Goal: Task Accomplishment & Management: Manage account settings

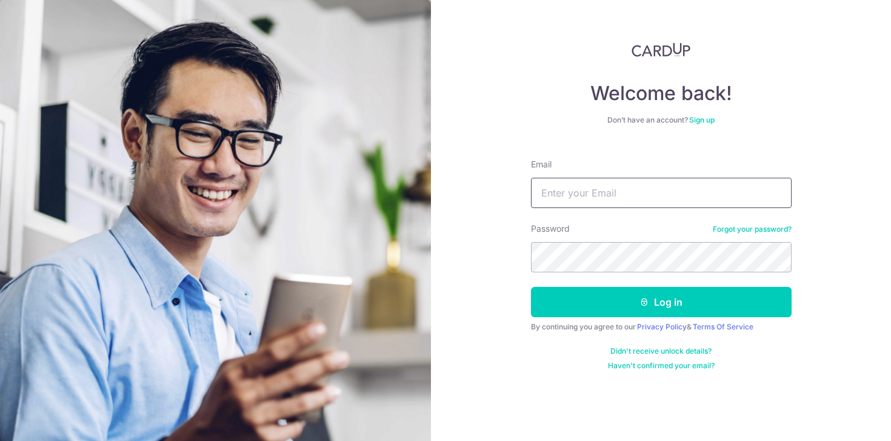
type input "[EMAIL_ADDRESS][DOMAIN_NAME]"
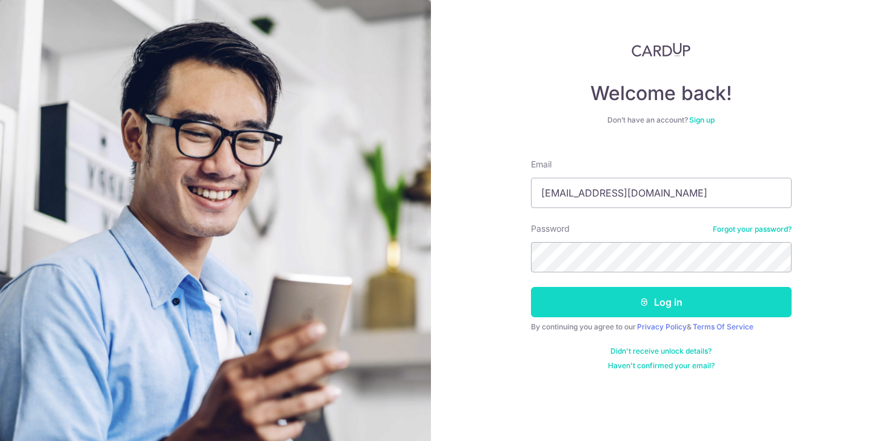
click at [677, 313] on button "Log in" at bounding box center [661, 302] width 261 height 30
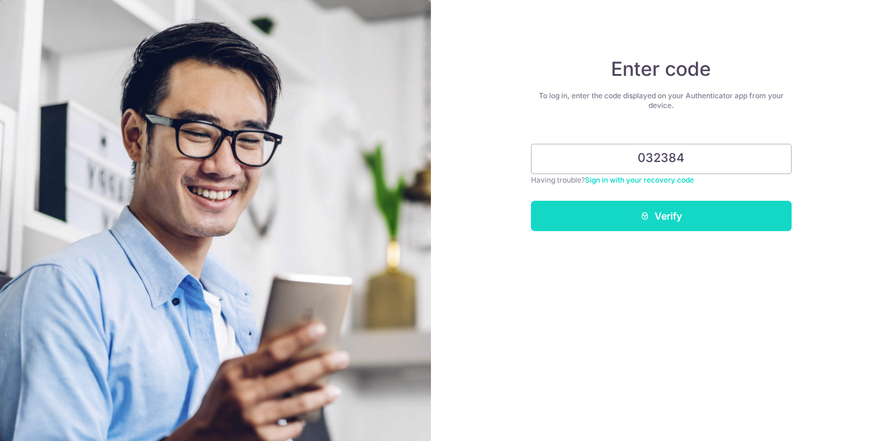
type input "032384"
click at [661, 216] on button "Verify" at bounding box center [661, 216] width 261 height 30
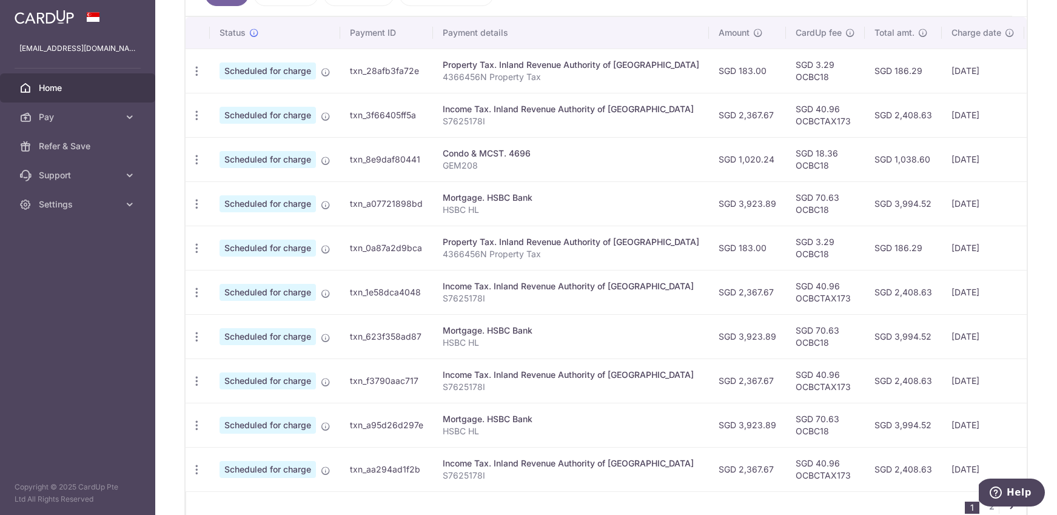
scroll to position [429, 0]
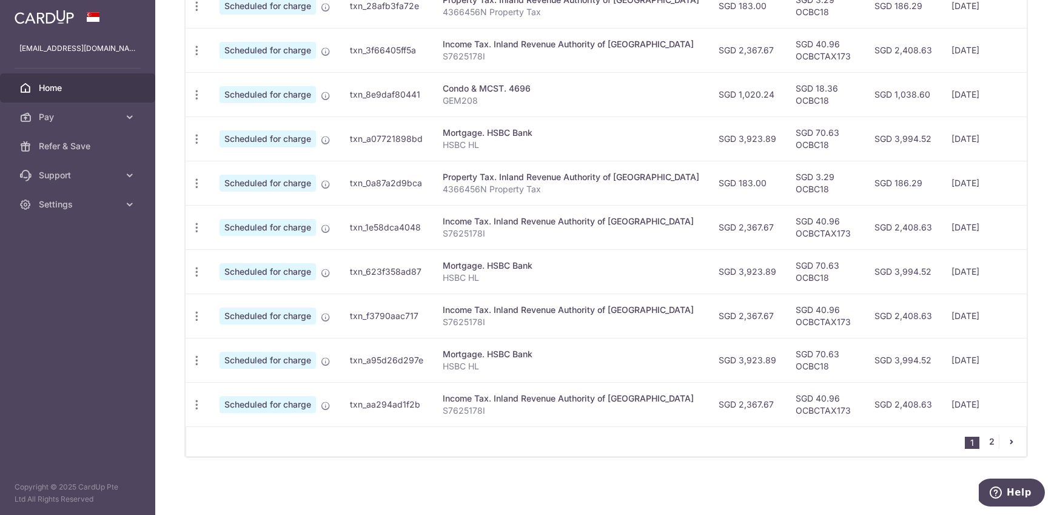
click at [891, 440] on link "2" at bounding box center [991, 441] width 15 height 15
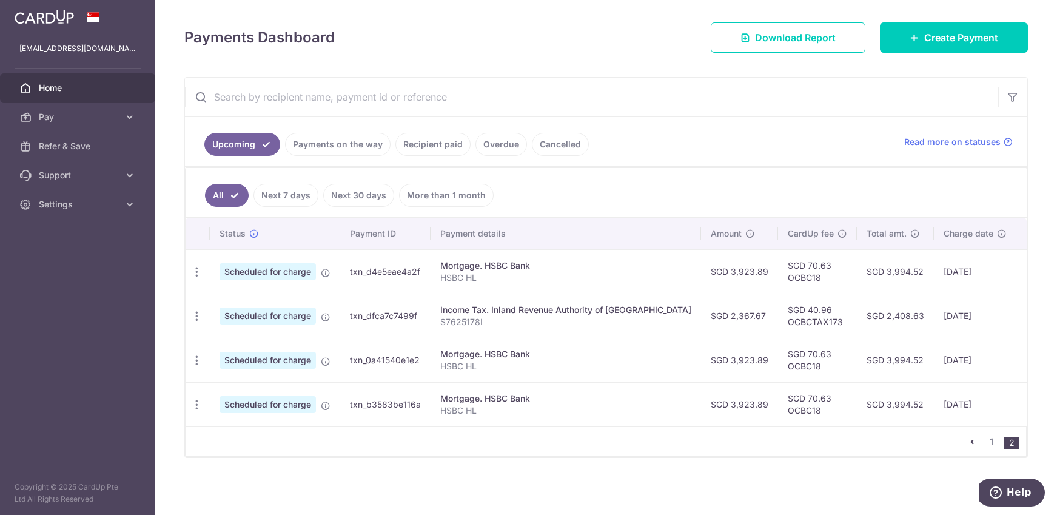
scroll to position [164, 0]
click at [76, 208] on span "Settings" at bounding box center [79, 204] width 80 height 12
click at [72, 262] on span "Logout" at bounding box center [79, 262] width 80 height 12
